Goal: Check status: Check status

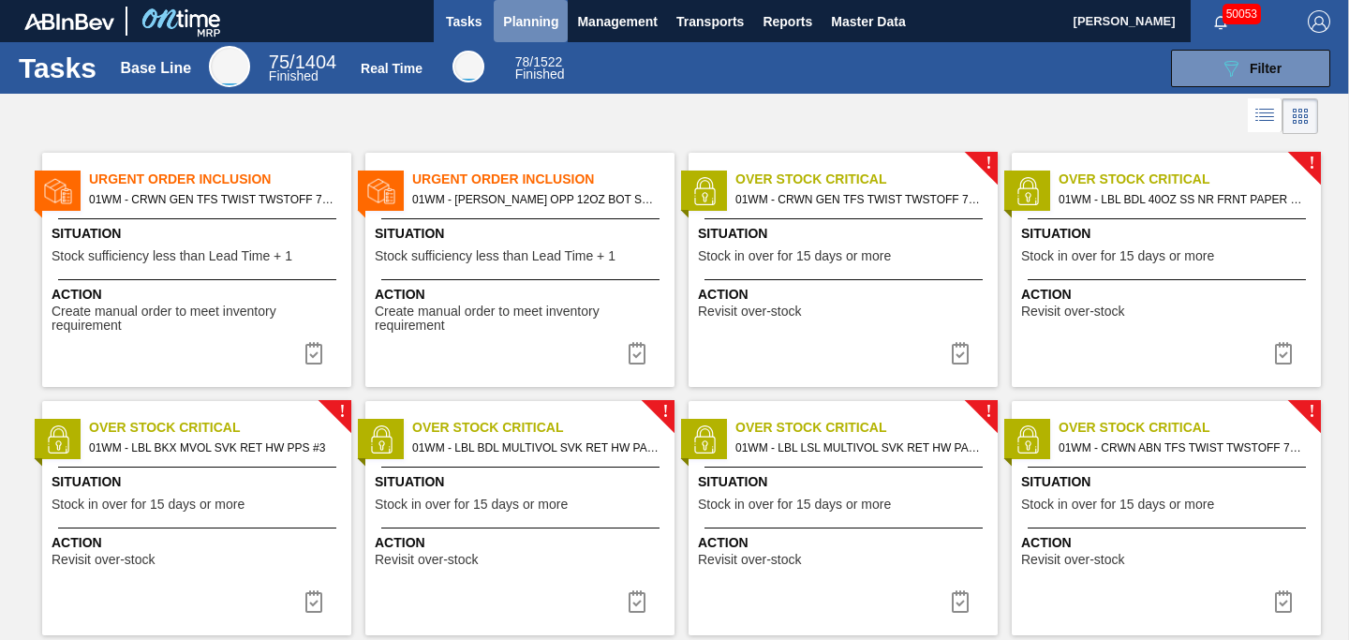
click at [555, 26] on span "Planning" at bounding box center [530, 21] width 55 height 22
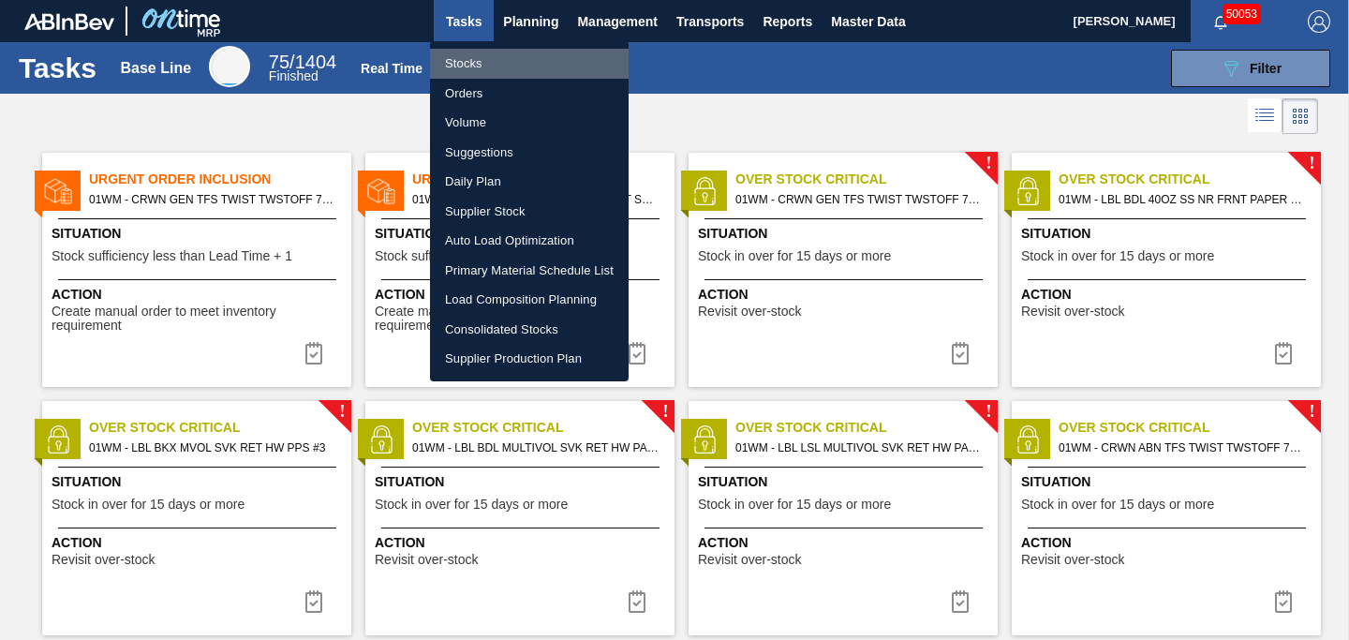
click at [492, 56] on li "Stocks" at bounding box center [529, 64] width 199 height 30
click at [485, 66] on li "Stocks" at bounding box center [529, 64] width 199 height 30
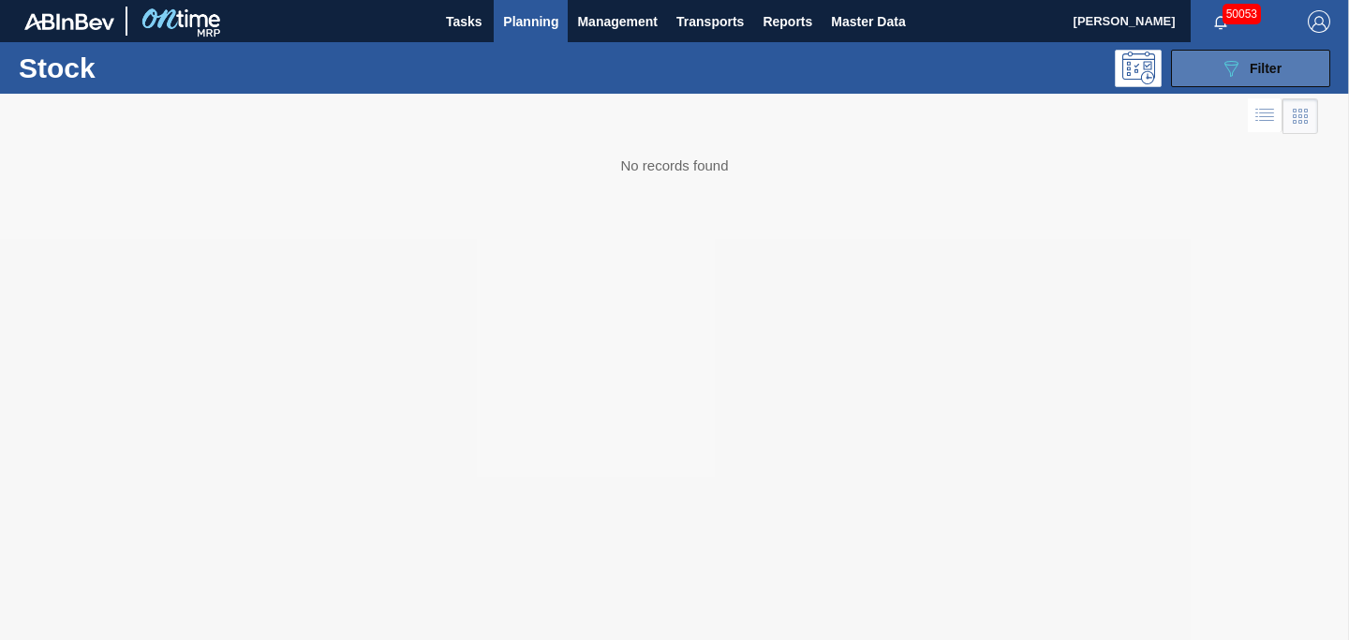
click at [1229, 61] on icon at bounding box center [1231, 69] width 14 height 16
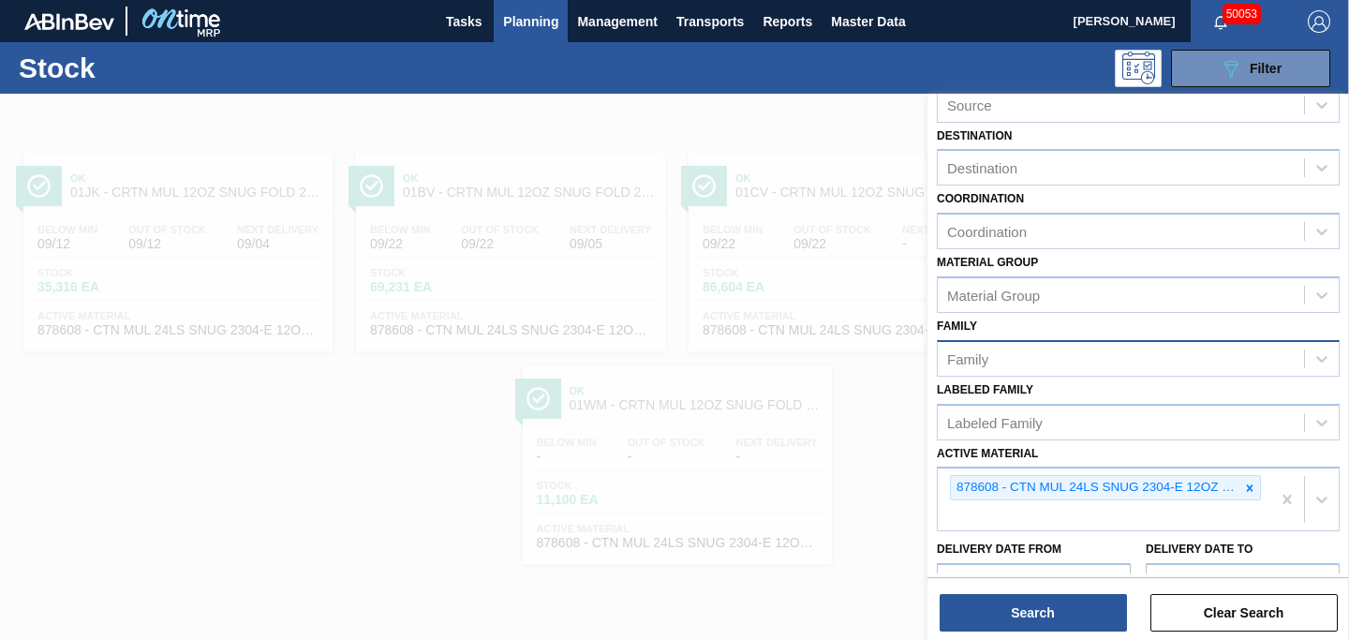
scroll to position [154, 0]
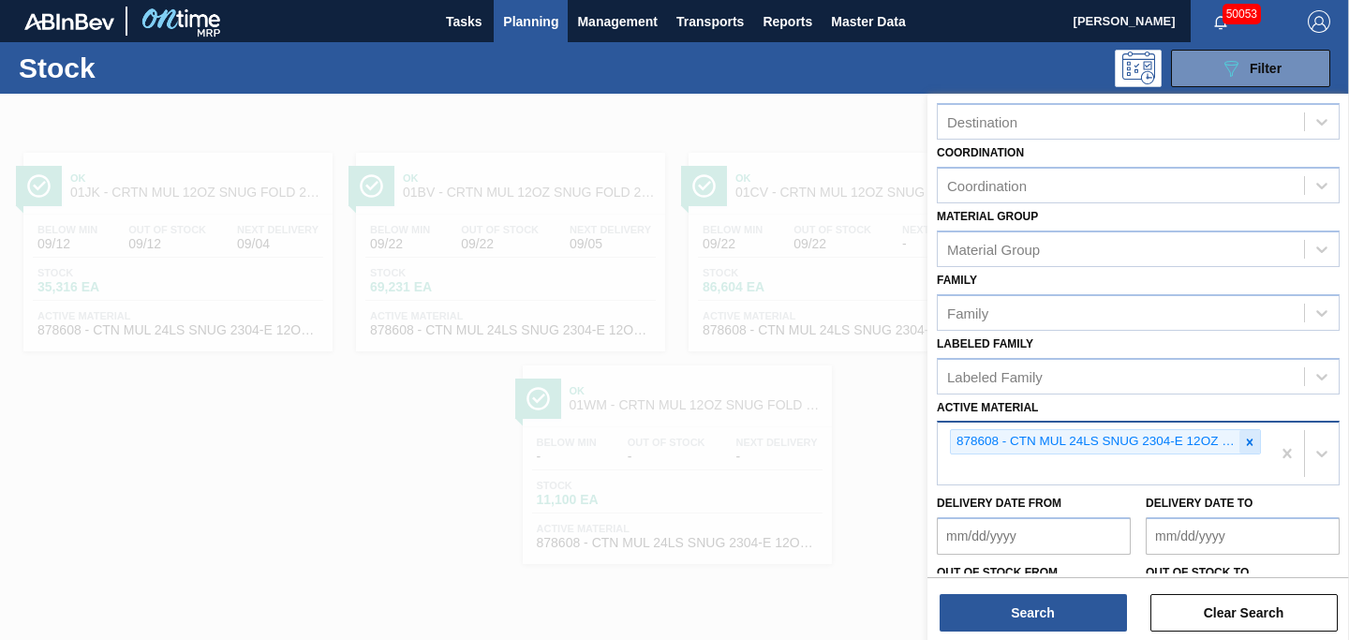
click at [1243, 440] on icon at bounding box center [1249, 442] width 13 height 13
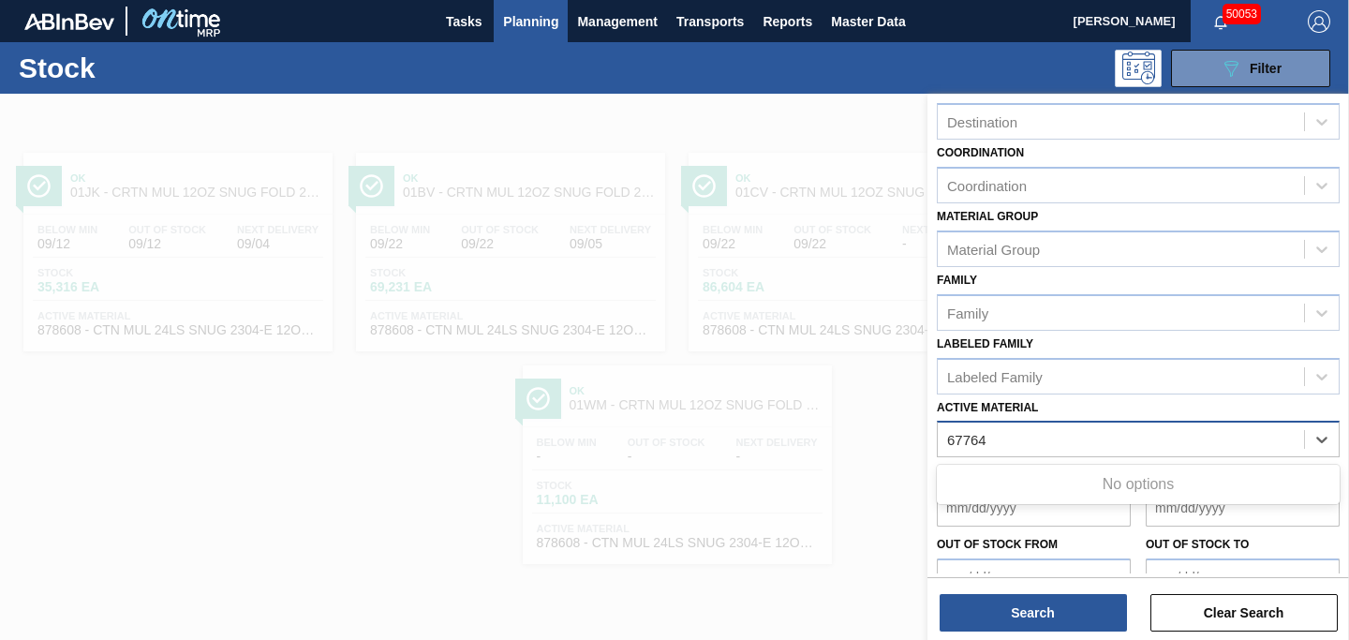
type Material "67764"
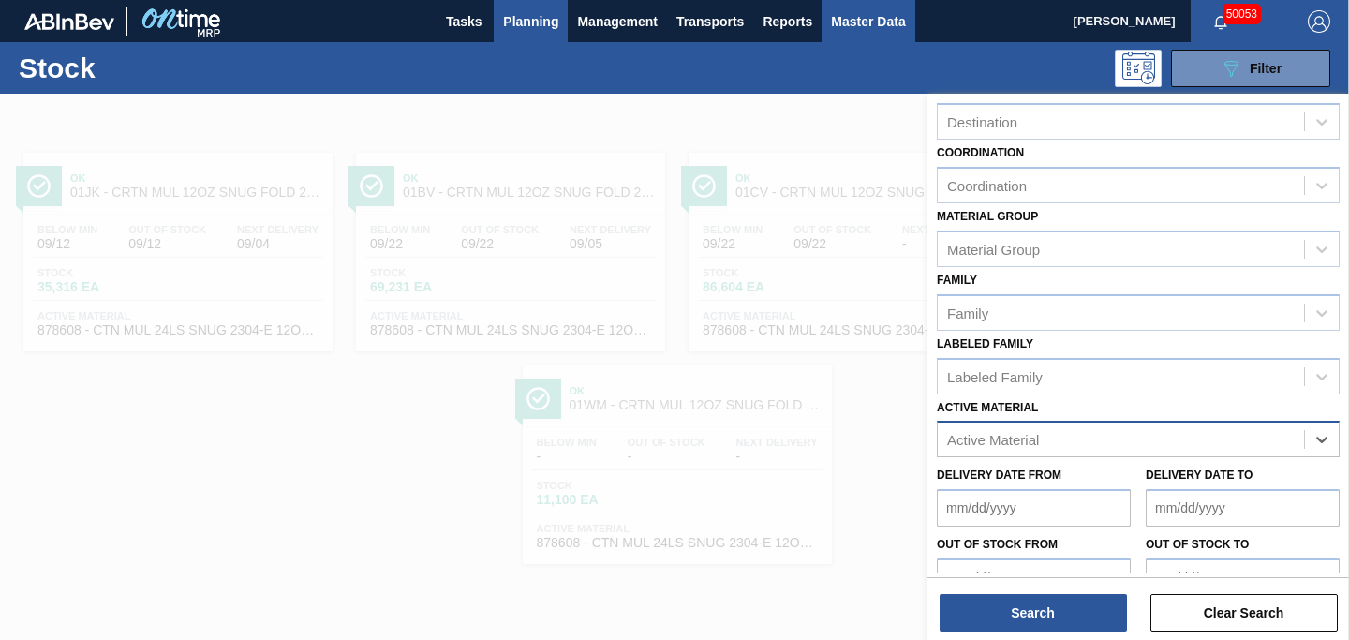
click at [883, 32] on span "Master Data" at bounding box center [868, 21] width 74 height 22
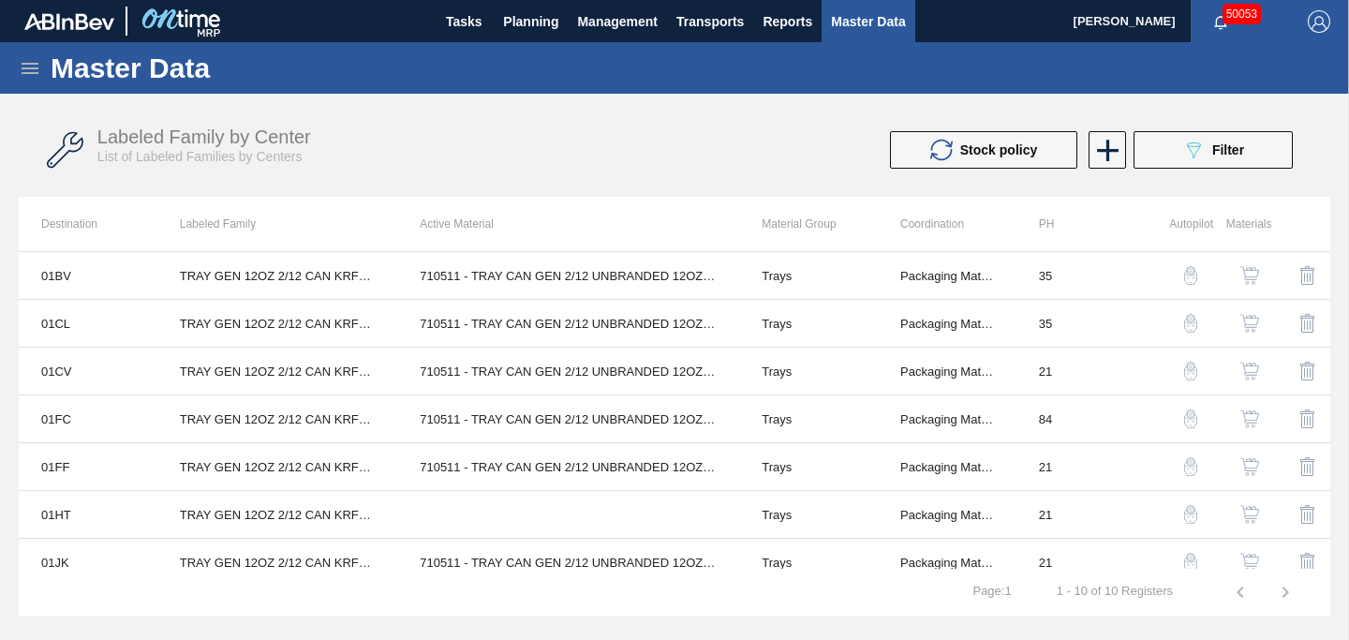
click at [17, 70] on div "Master Data" at bounding box center [674, 68] width 1349 height 52
click at [22, 70] on icon at bounding box center [30, 68] width 22 height 22
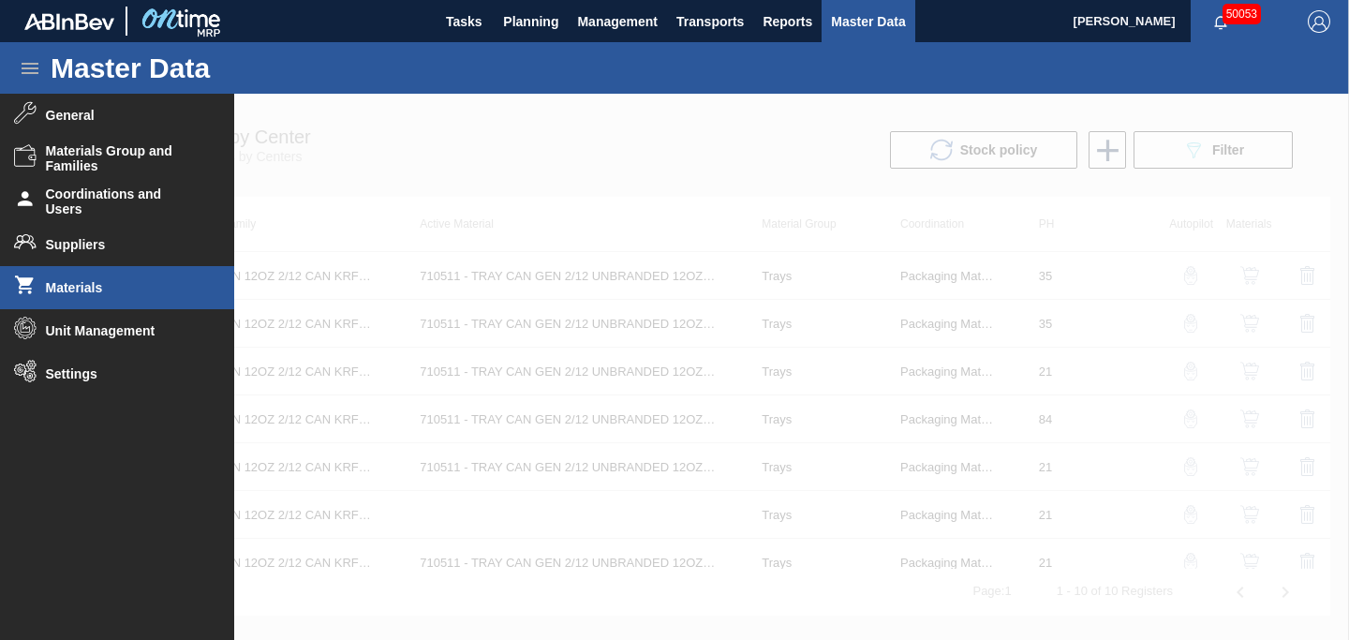
click at [104, 290] on span "Materials" at bounding box center [123, 287] width 155 height 15
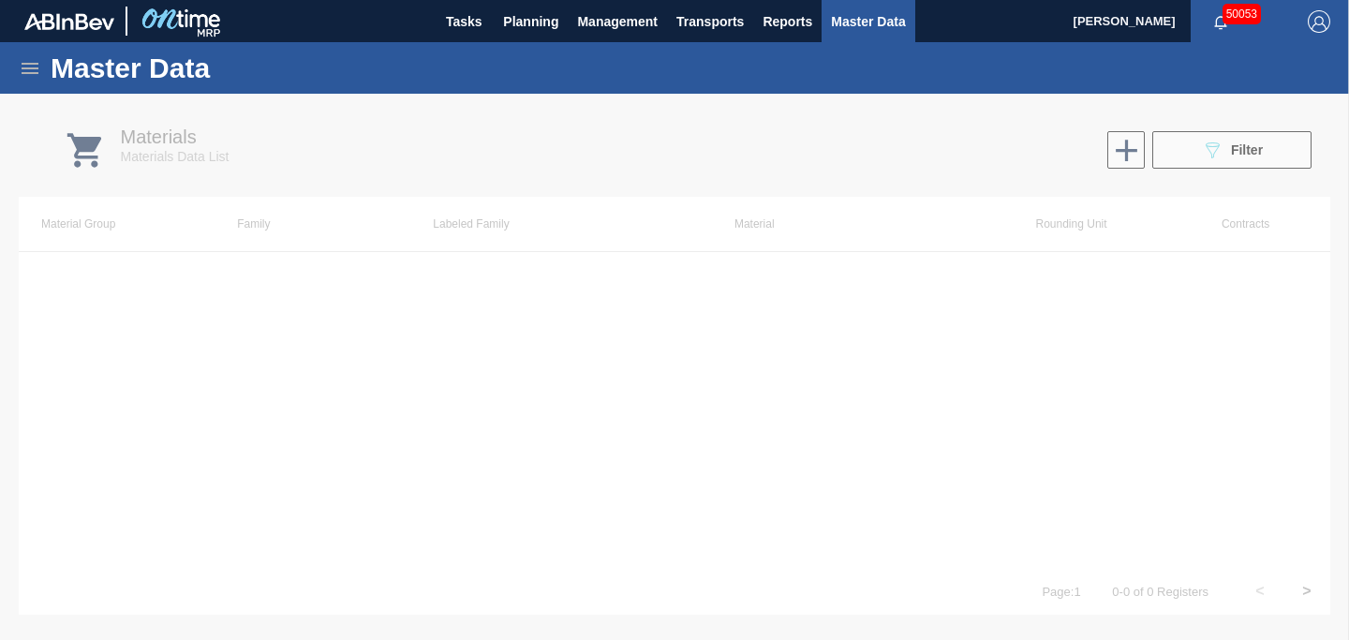
click at [1180, 152] on div at bounding box center [674, 367] width 1349 height 546
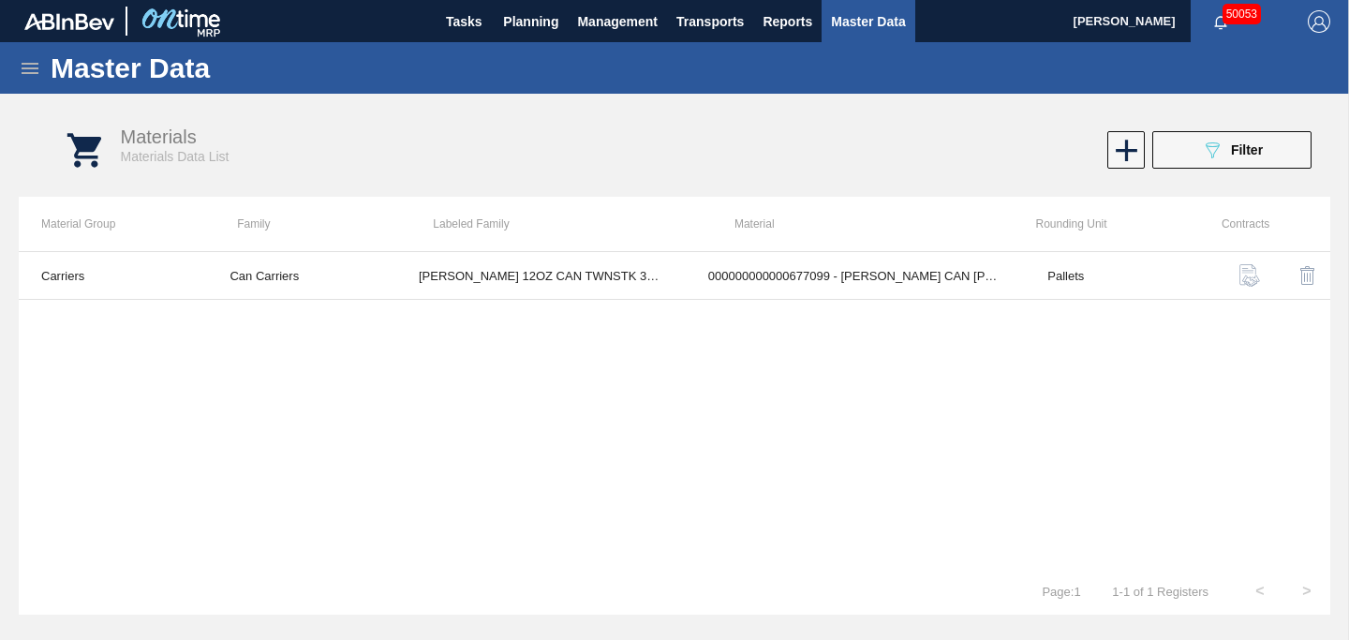
click at [1180, 152] on button "089F7B8B-B2A5-4AFE-B5C0-19BA573D28AC Filter" at bounding box center [1231, 149] width 159 height 37
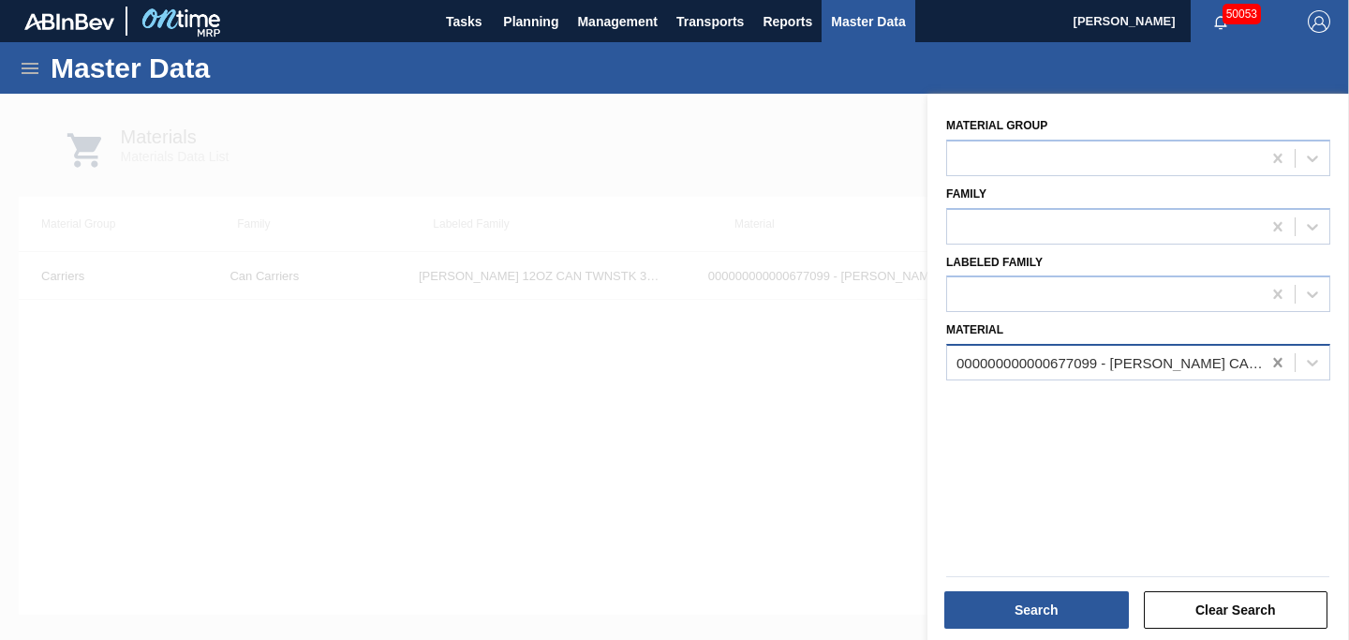
click at [1276, 356] on icon at bounding box center [1277, 362] width 19 height 19
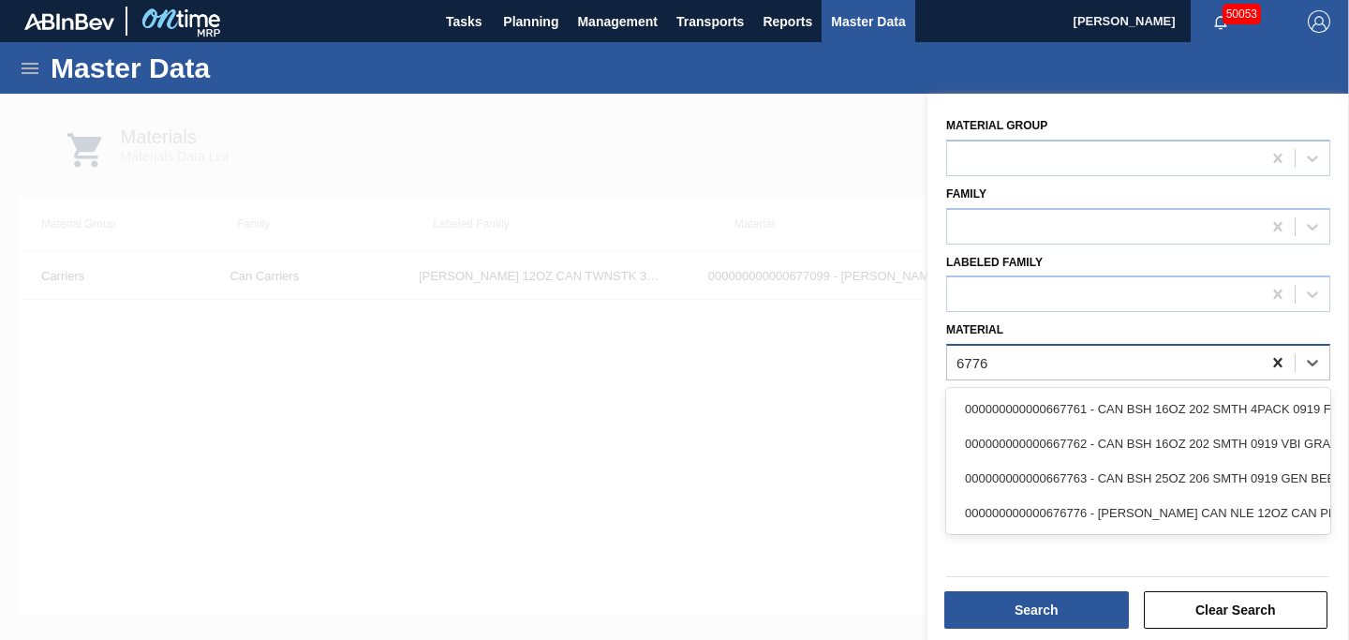
type input "67764"
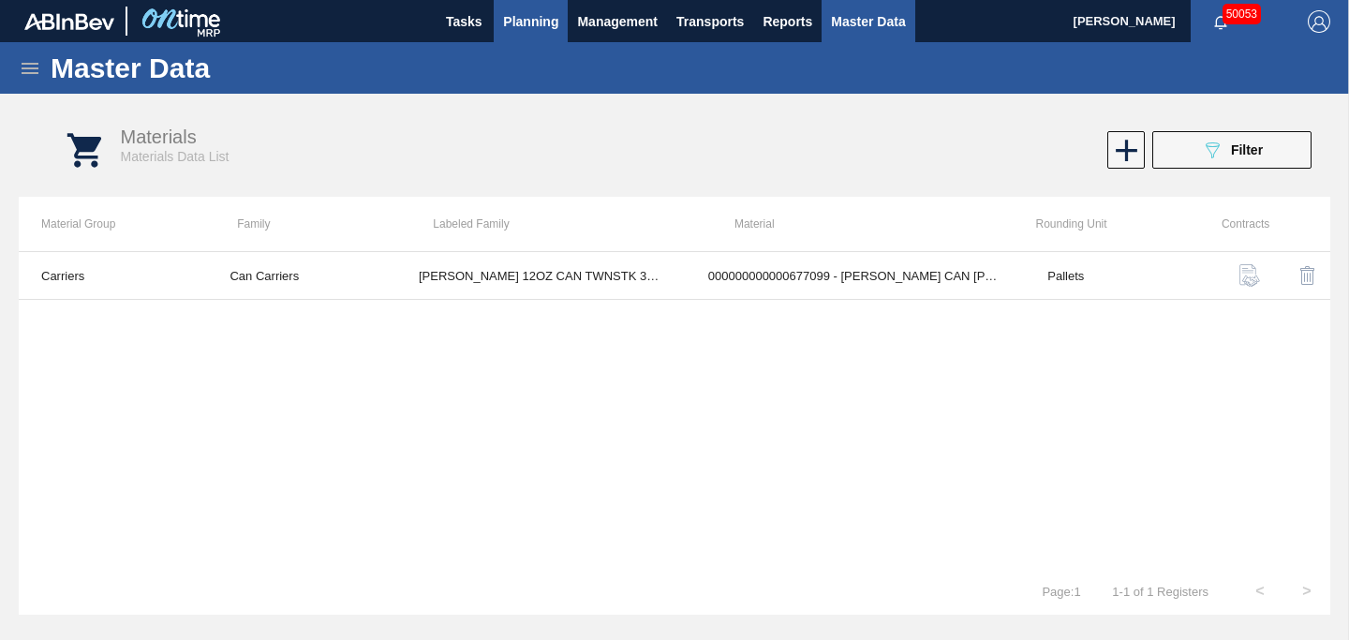
click at [534, 24] on span "Planning" at bounding box center [530, 21] width 55 height 22
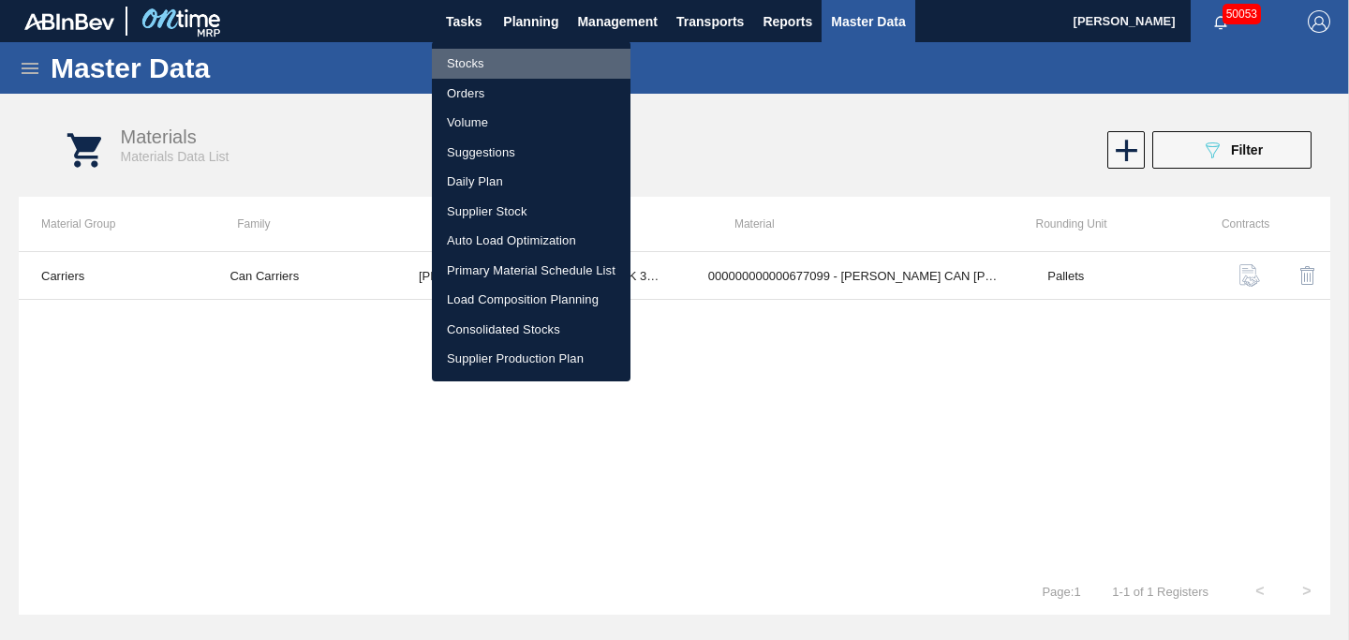
click at [505, 55] on li "Stocks" at bounding box center [531, 64] width 199 height 30
click at [497, 62] on li "Stocks" at bounding box center [531, 64] width 199 height 30
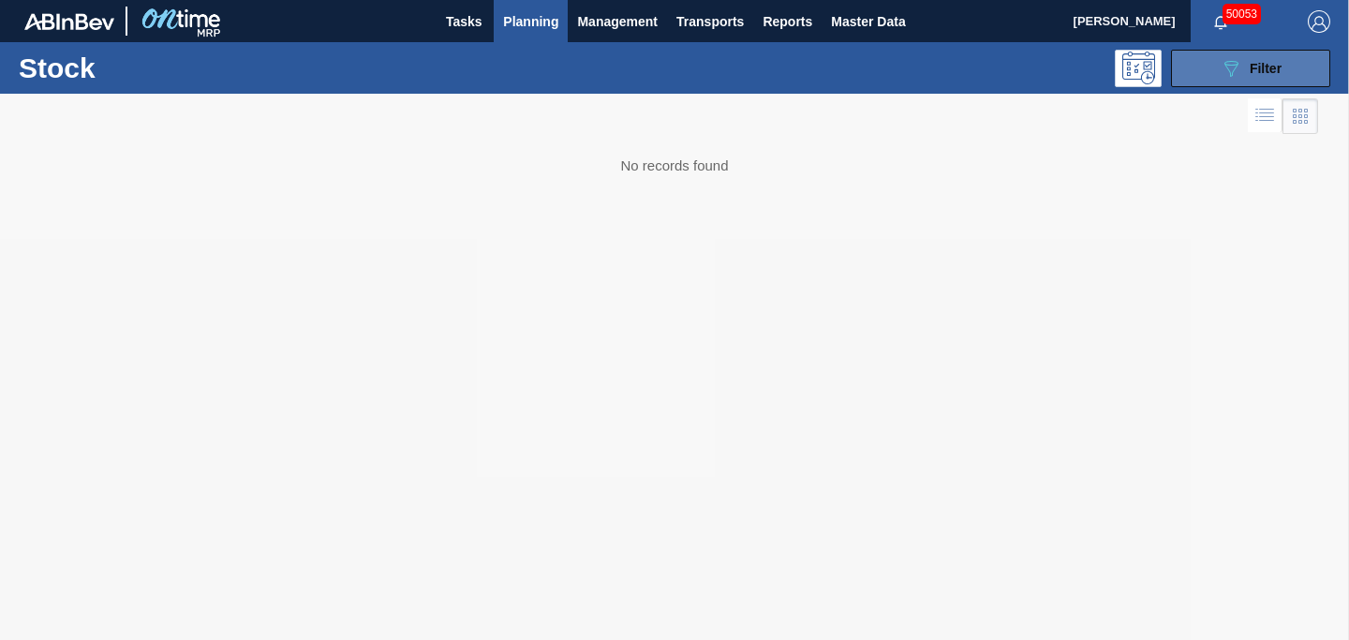
click at [1251, 74] on span "Filter" at bounding box center [1266, 68] width 32 height 15
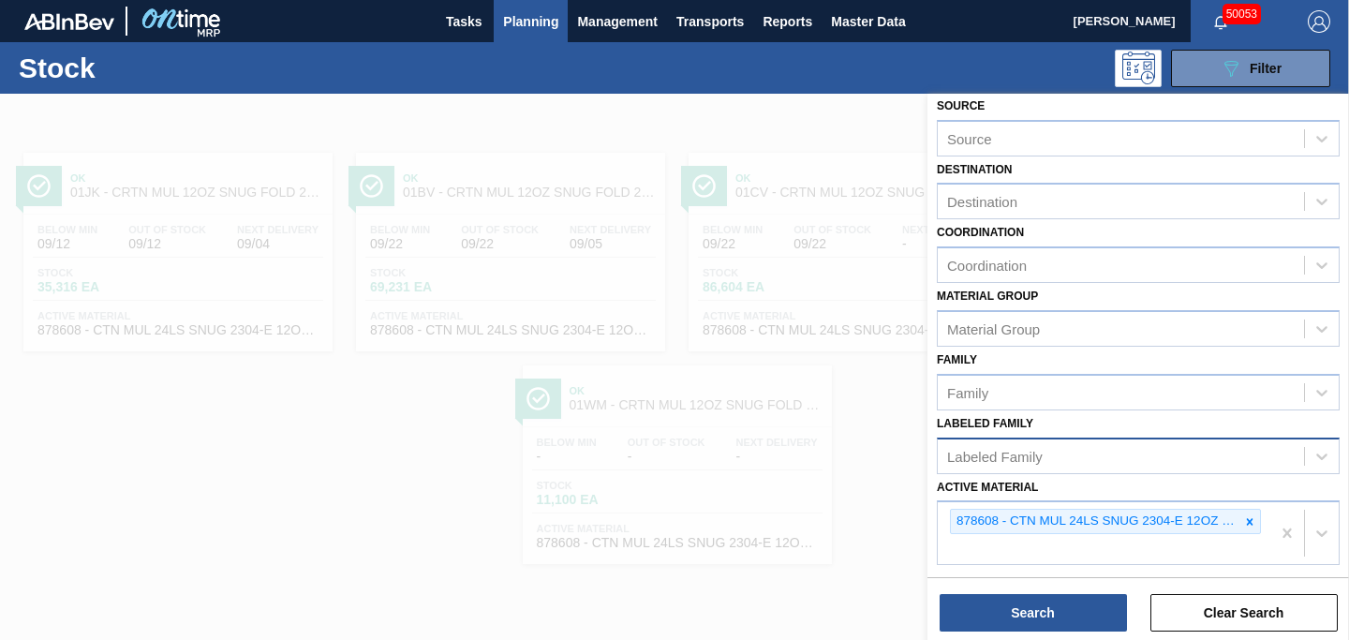
scroll to position [88, 0]
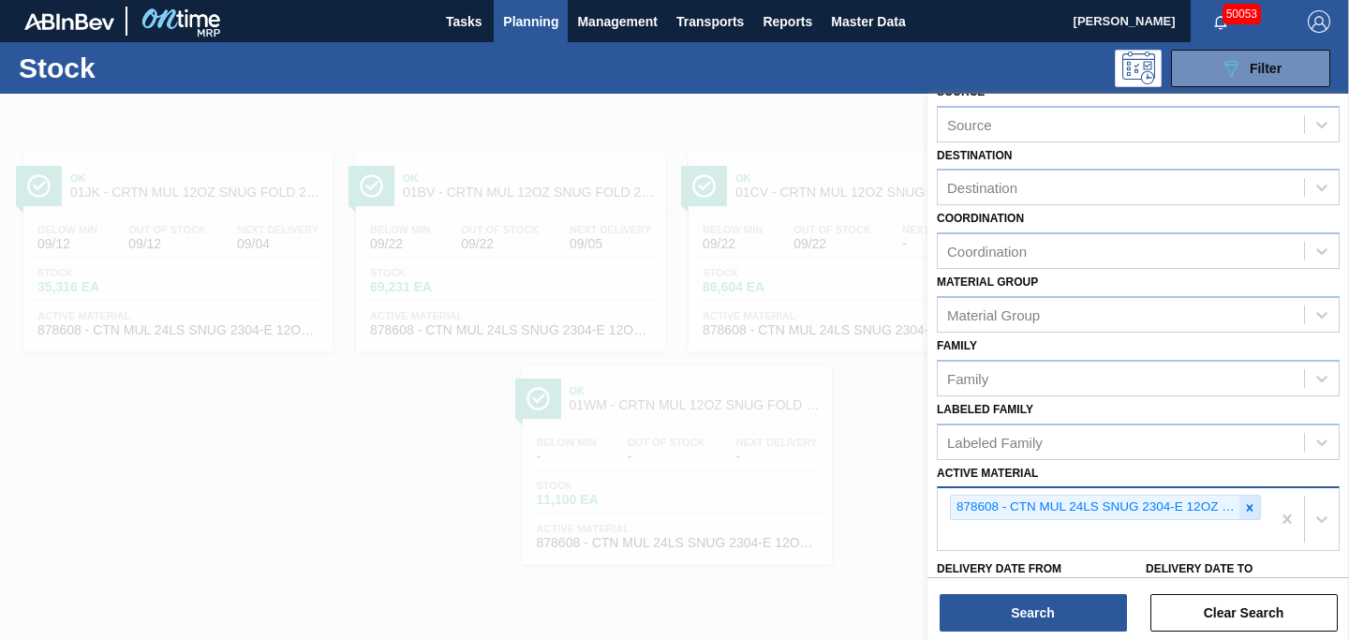
click at [1253, 518] on div at bounding box center [1249, 507] width 21 height 23
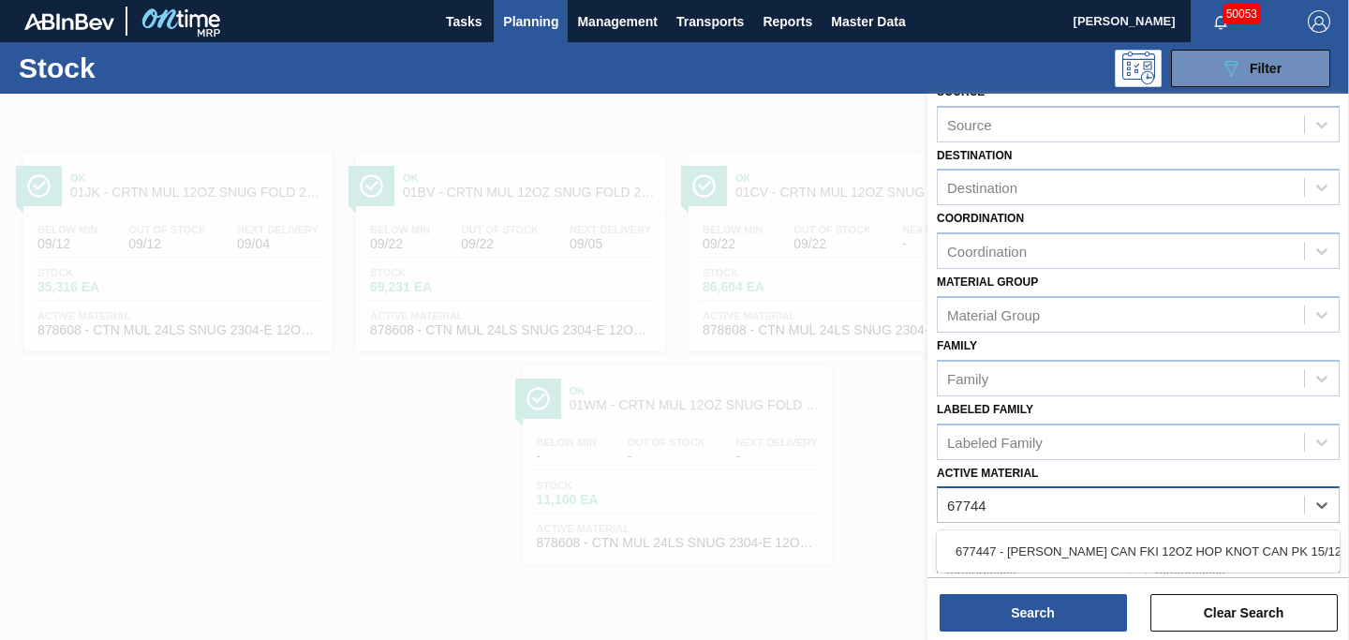
type Material "677447"
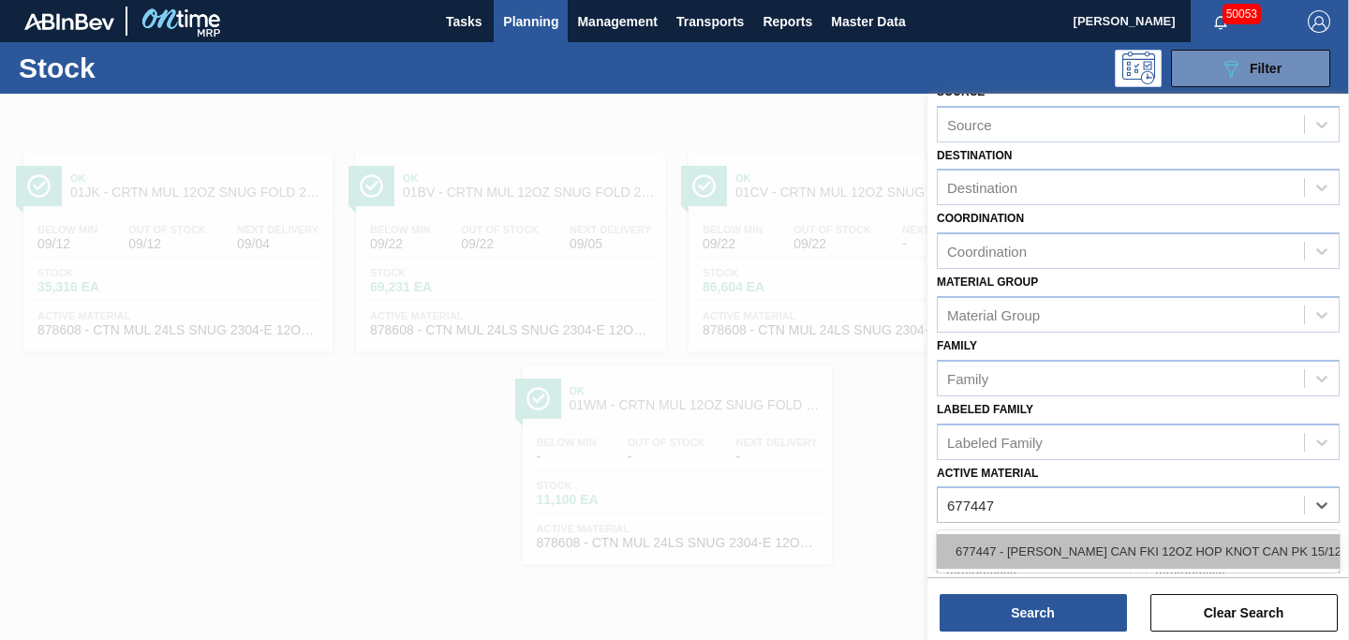
click at [1179, 545] on div "677447 - [PERSON_NAME] CAN FKI 12OZ HOP KNOT CAN PK 15/12" at bounding box center [1138, 551] width 403 height 35
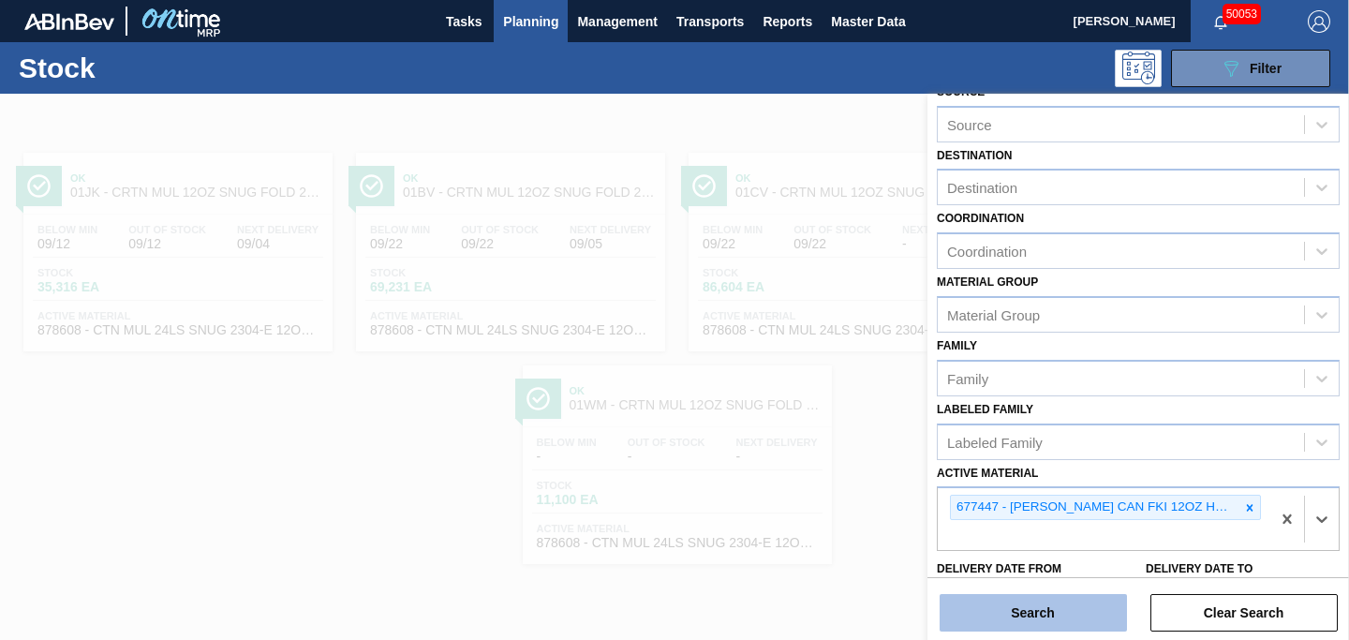
click at [1054, 603] on button "Search" at bounding box center [1032, 612] width 187 height 37
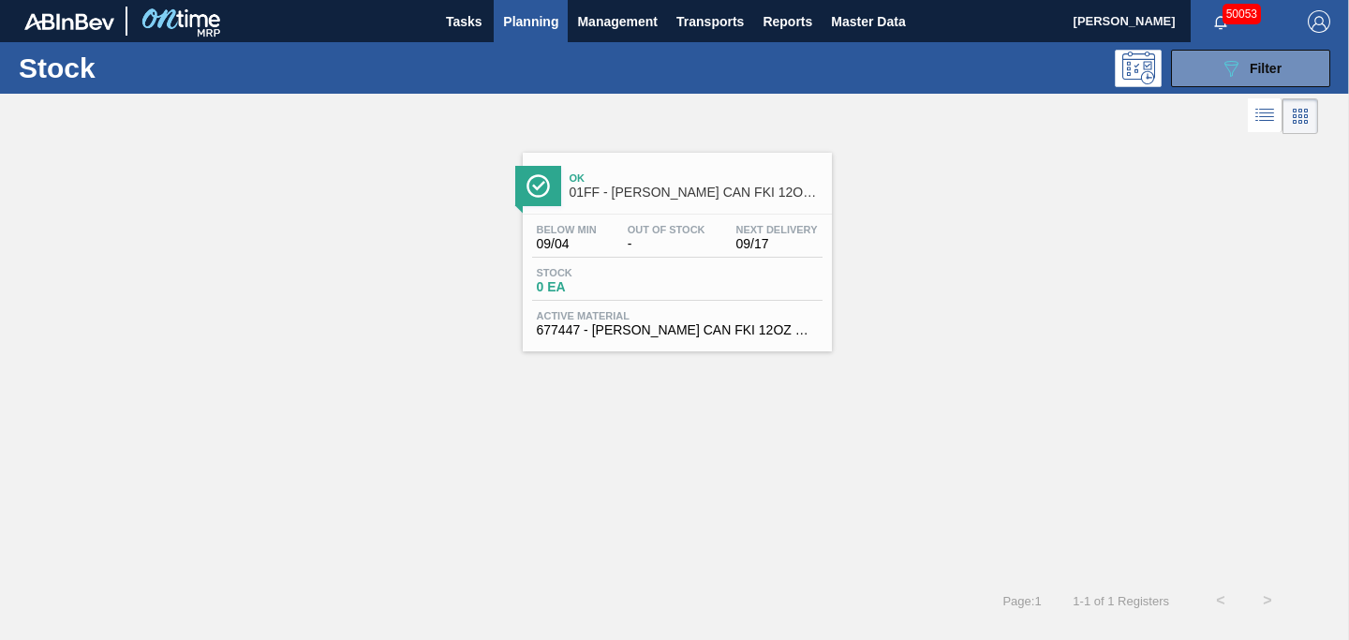
click at [703, 205] on div "Ok 01FF - [PERSON_NAME] CAN FKI 12OZ HOP KNOT CAN PK 15/12" at bounding box center [696, 186] width 253 height 42
